Goal: Information Seeking & Learning: Find specific fact

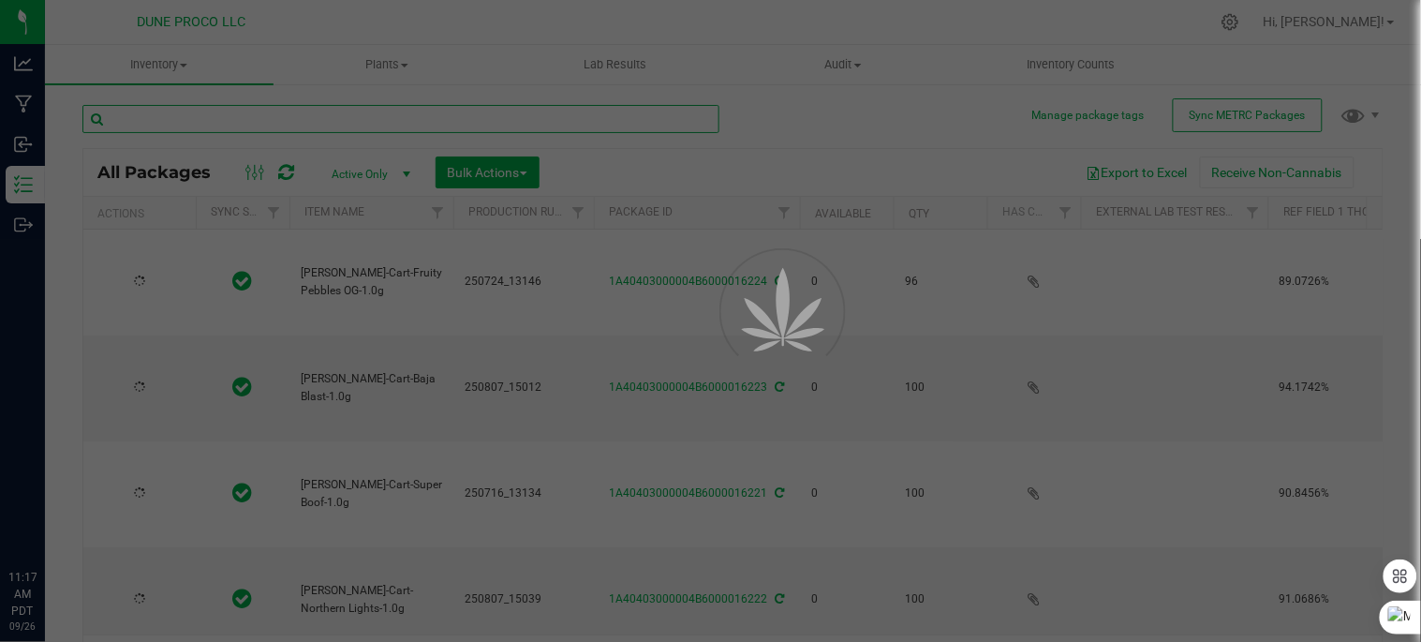
click at [207, 114] on input "text" at bounding box center [400, 119] width 637 height 28
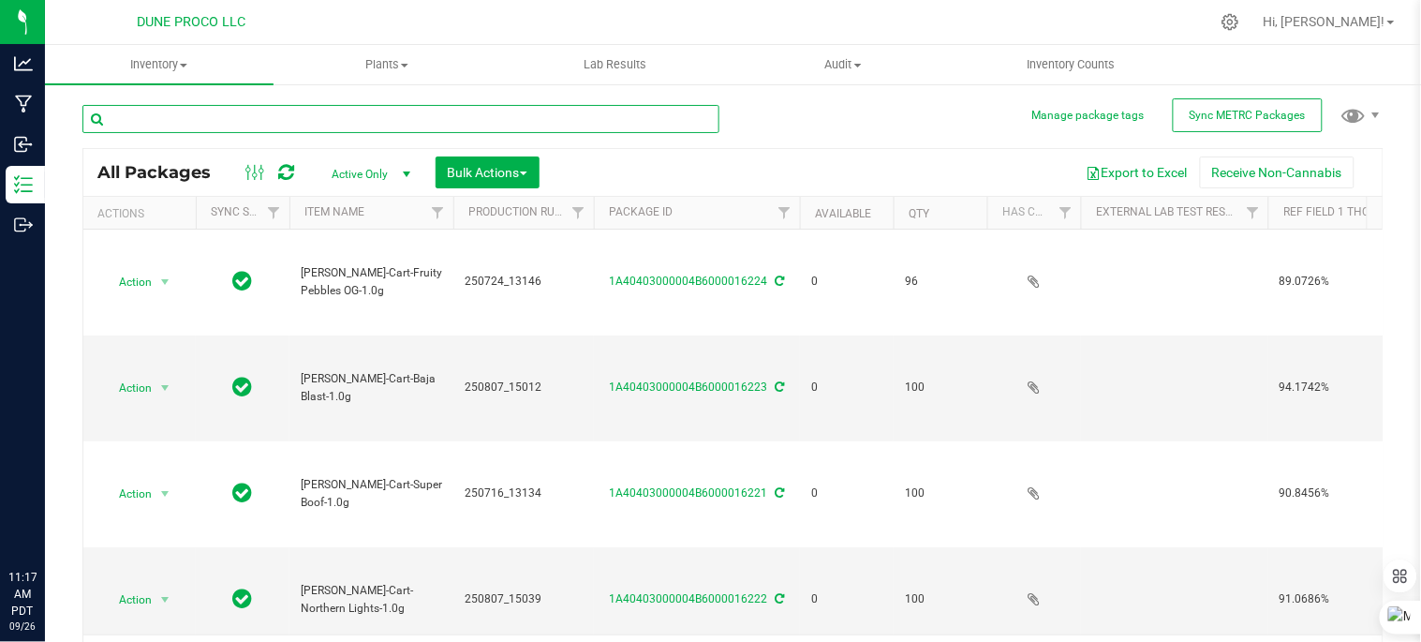
type input "[DATE]"
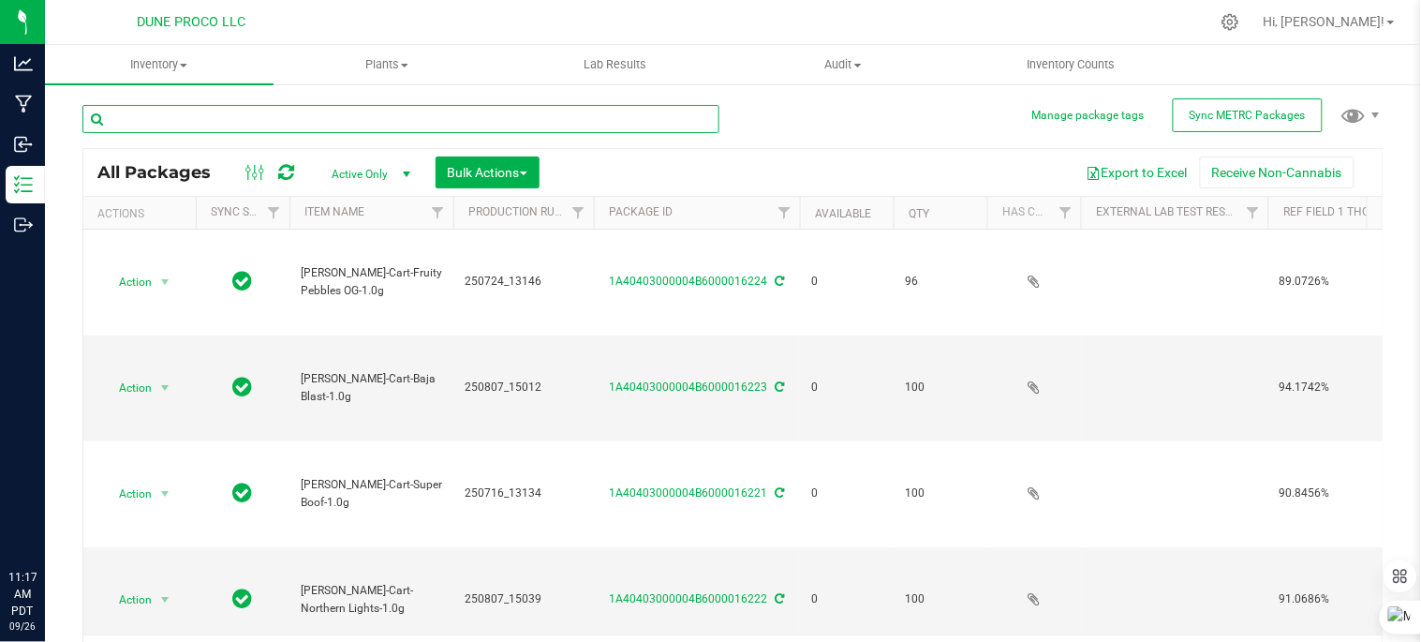
type input "[DATE]"
click at [207, 114] on input "text" at bounding box center [400, 119] width 637 height 28
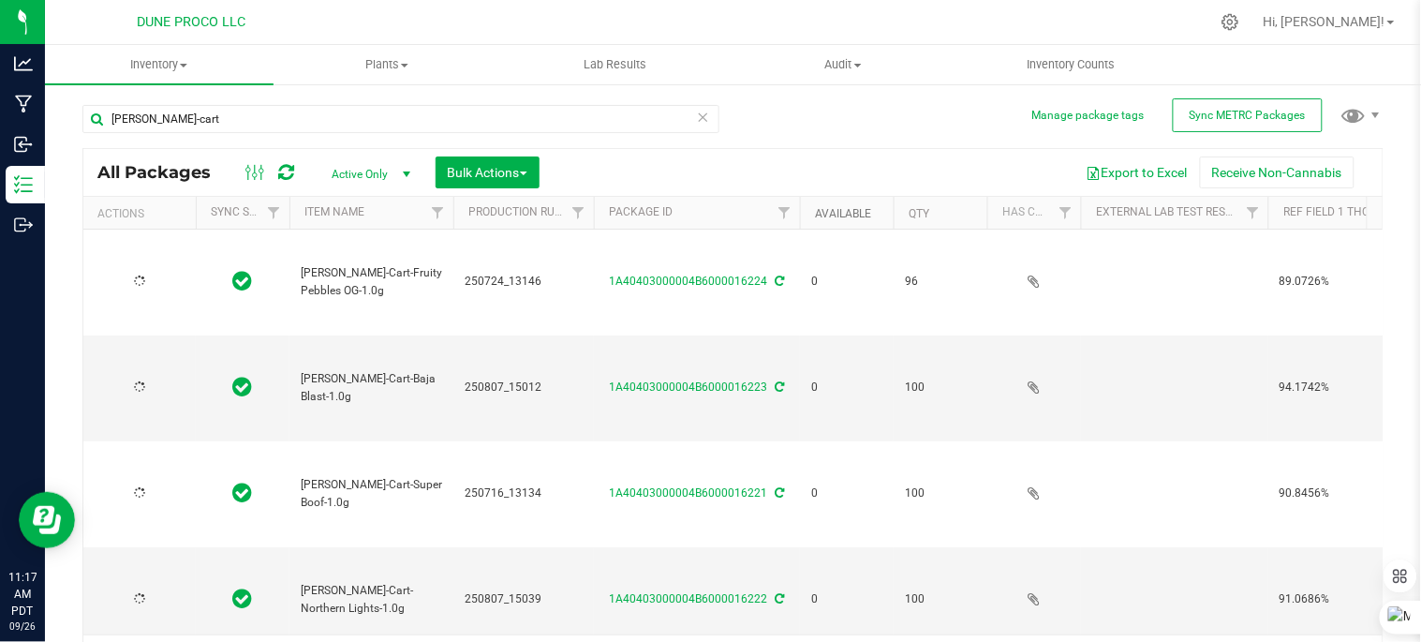
click at [837, 213] on link "Available" at bounding box center [843, 213] width 56 height 13
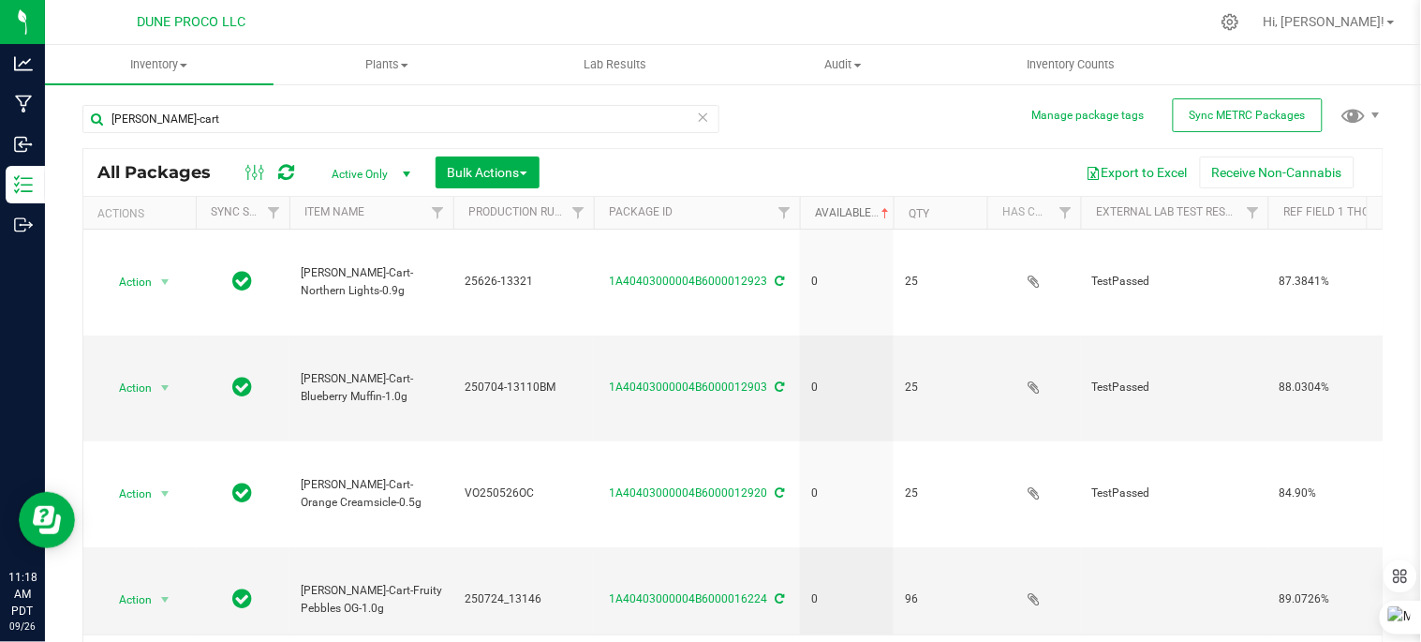
click at [837, 213] on link "Available" at bounding box center [854, 212] width 78 height 13
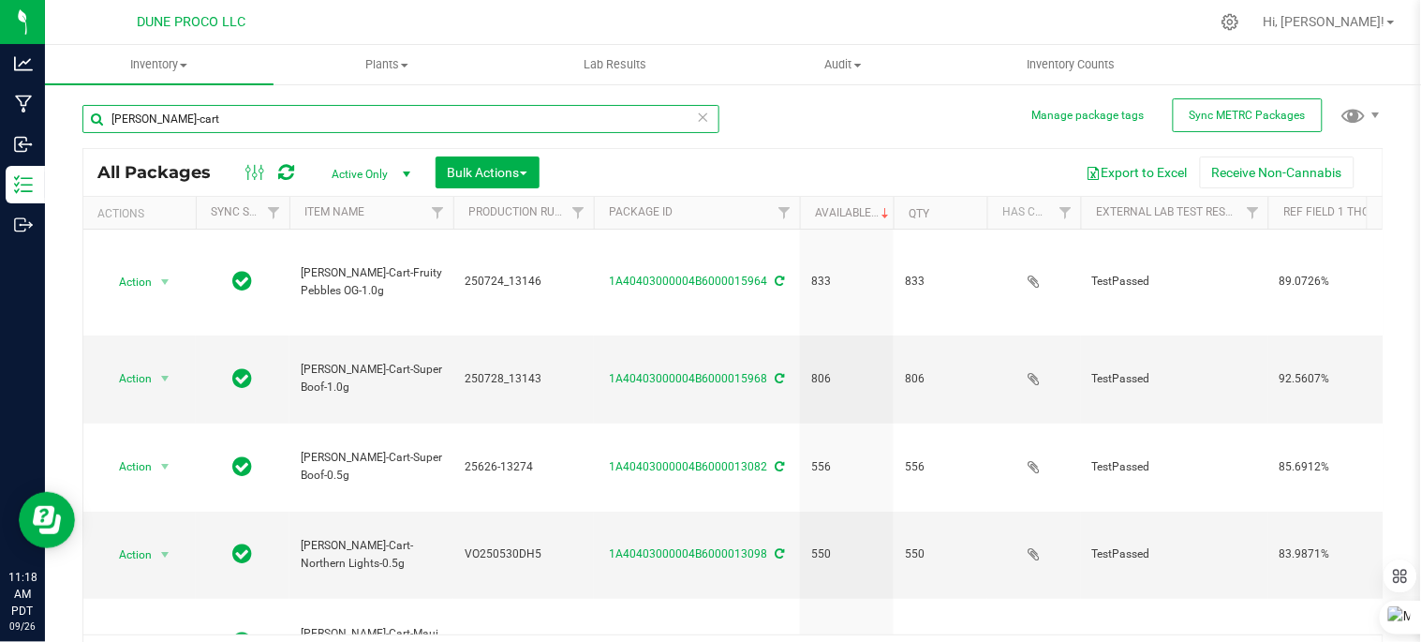
drag, startPoint x: 215, startPoint y: 118, endPoint x: 91, endPoint y: 103, distance: 125.5
click at [81, 96] on div "Manage package tags Sync METRC Packages [PERSON_NAME]-cart All Packages Active …" at bounding box center [733, 367] width 1376 height 571
type input "o"
type input "pineapple [PERSON_NAME]"
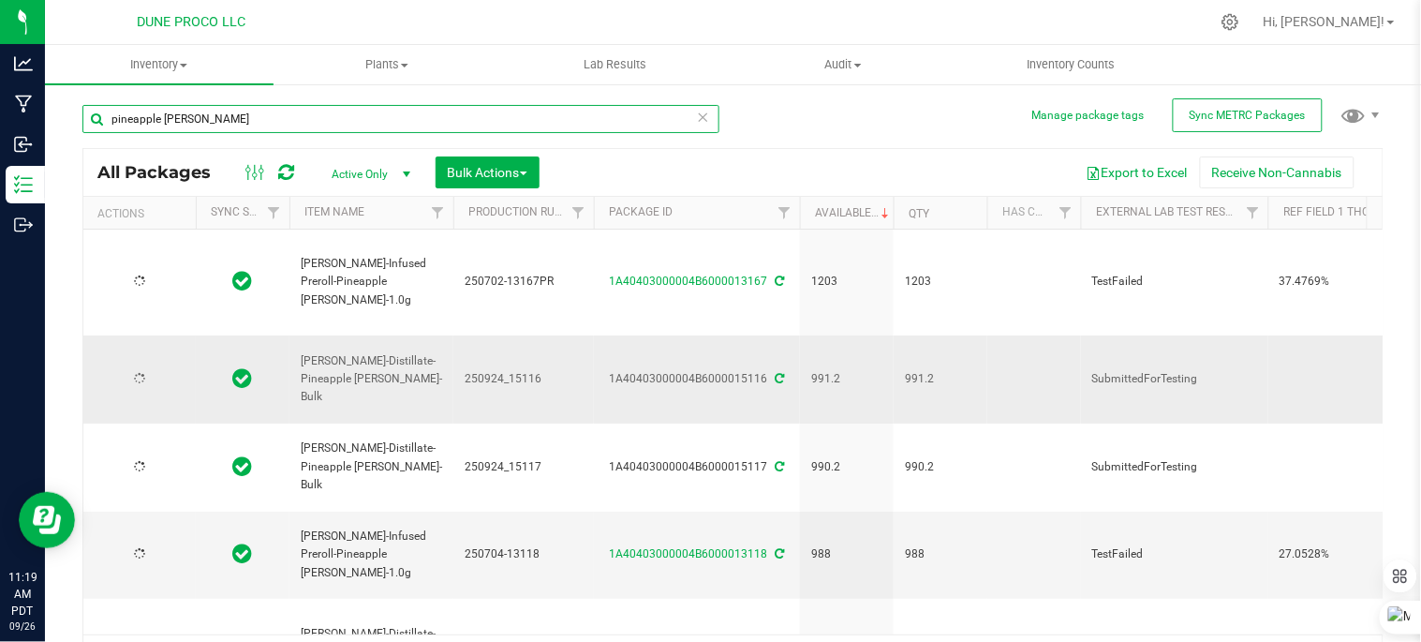
type input "[DATE]"
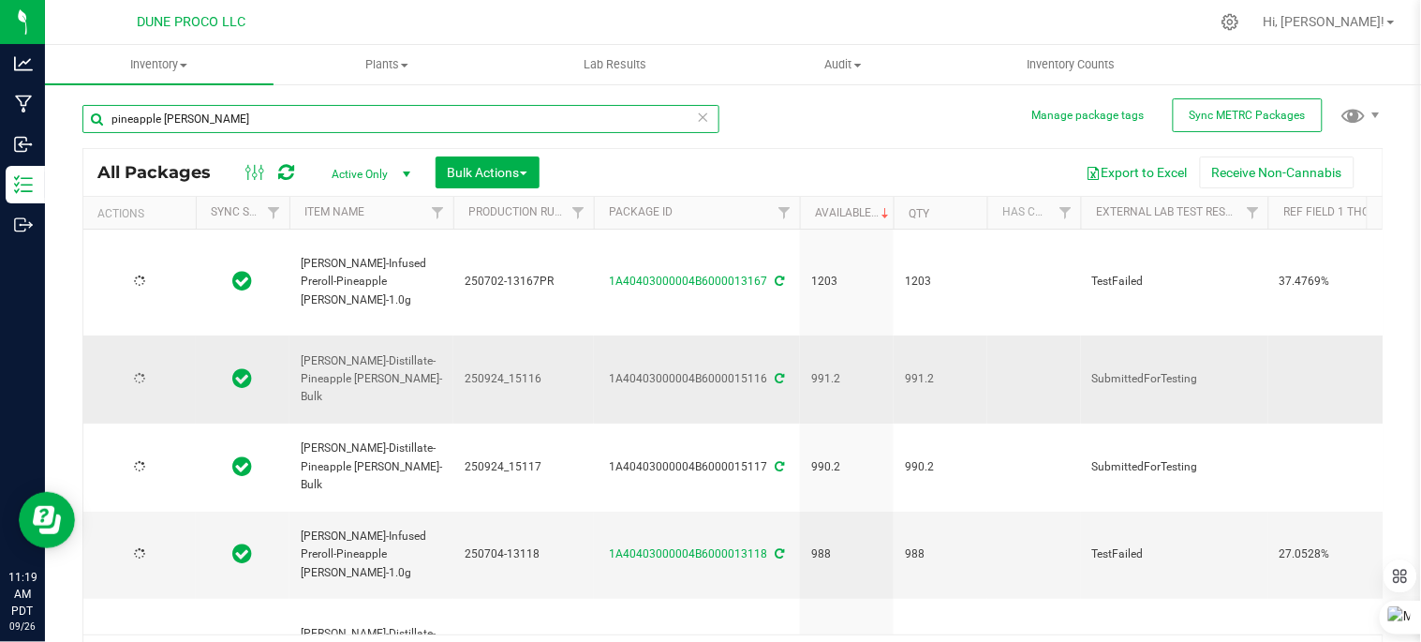
type input "[DATE]"
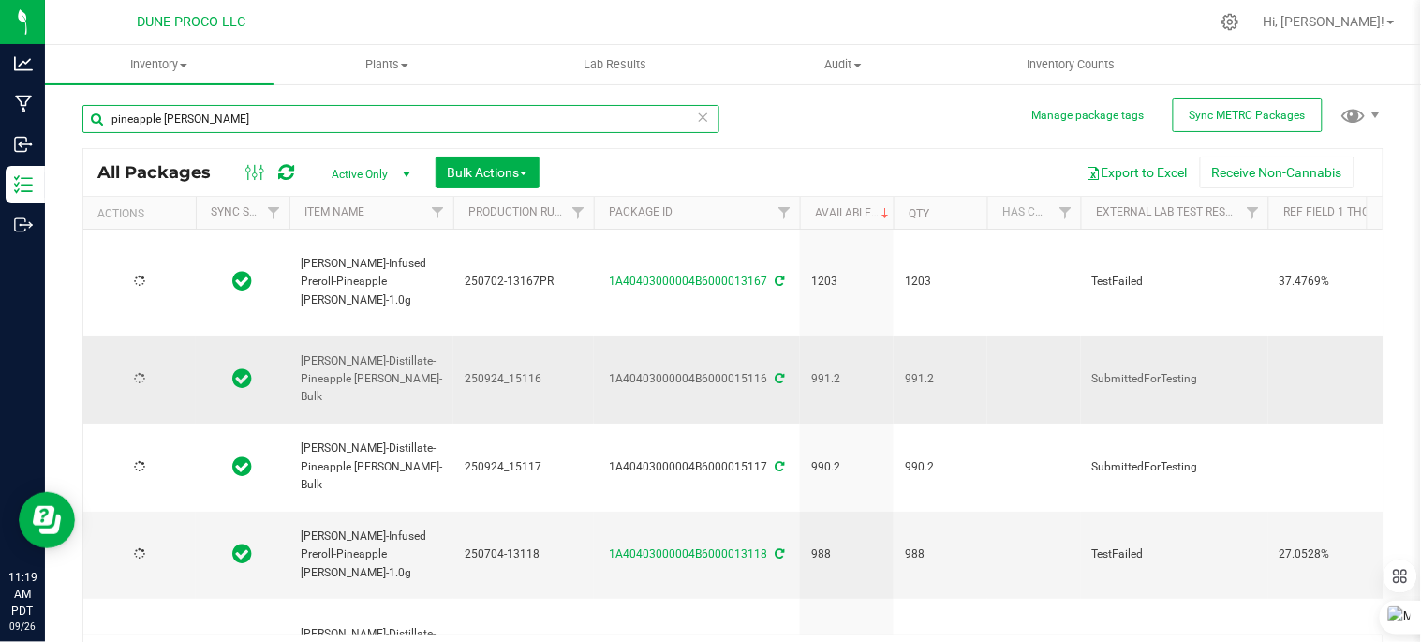
type input "[DATE]"
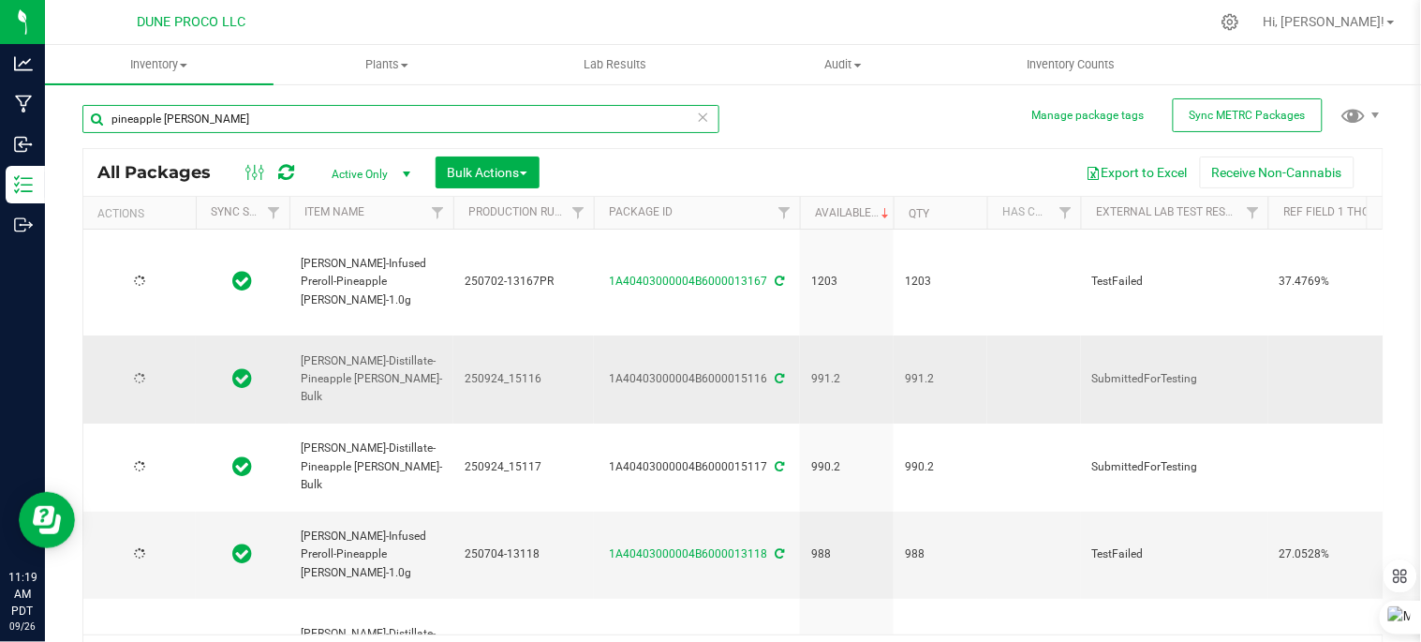
type input "[DATE]"
drag, startPoint x: 254, startPoint y: 119, endPoint x: 80, endPoint y: 125, distance: 174.3
click at [80, 125] on div "Manage package tags Sync METRC Packages pineapple [PERSON_NAME] All Packages Ac…" at bounding box center [733, 367] width 1376 height 571
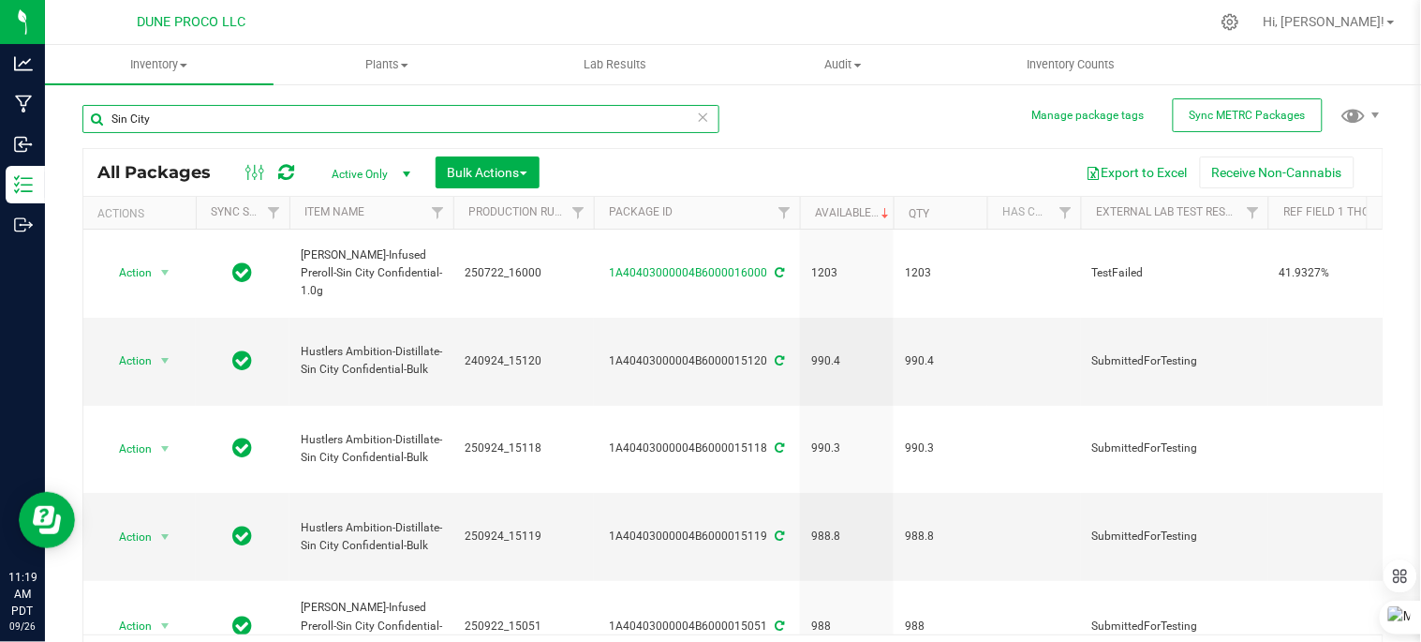
click at [179, 126] on input "Sin City" at bounding box center [400, 119] width 637 height 28
type input "Sin City"
drag, startPoint x: 165, startPoint y: 117, endPoint x: 115, endPoint y: 123, distance: 50.0
click at [115, 123] on input "Sin City" at bounding box center [400, 119] width 637 height 28
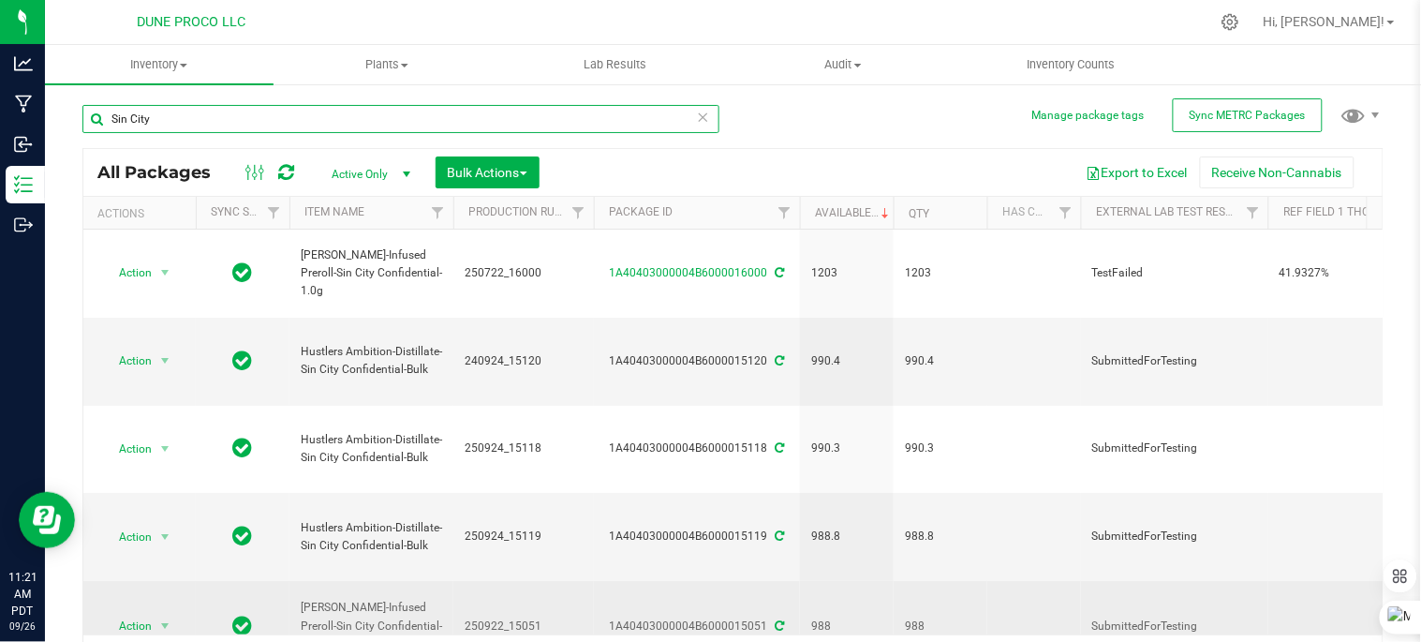
scroll to position [104, 0]
